Goal: Task Accomplishment & Management: Manage account settings

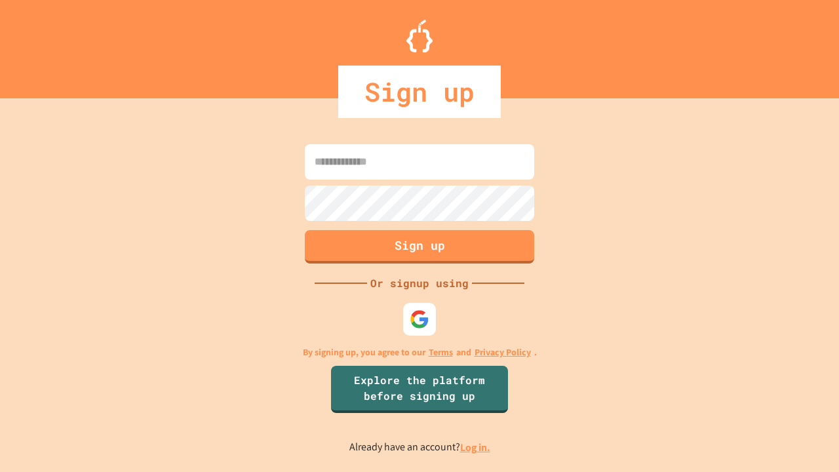
click at [476, 447] on link "Log in." at bounding box center [475, 447] width 30 height 14
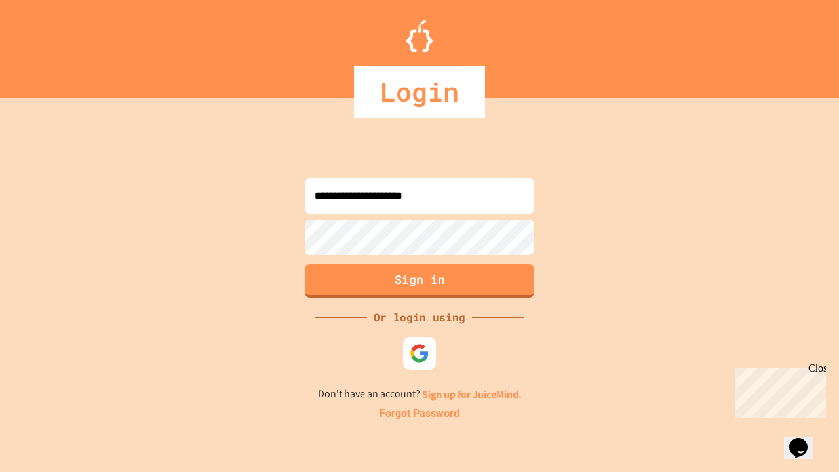
type input "**********"
